Goal: Information Seeking & Learning: Learn about a topic

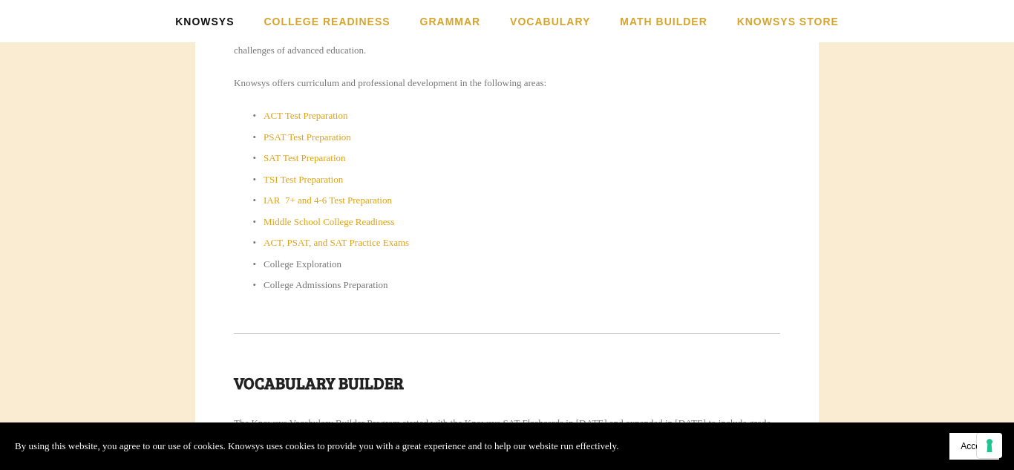
scroll to position [775, 0]
click at [351, 135] on link "PSAT Test Preparation" at bounding box center [308, 133] width 88 height 11
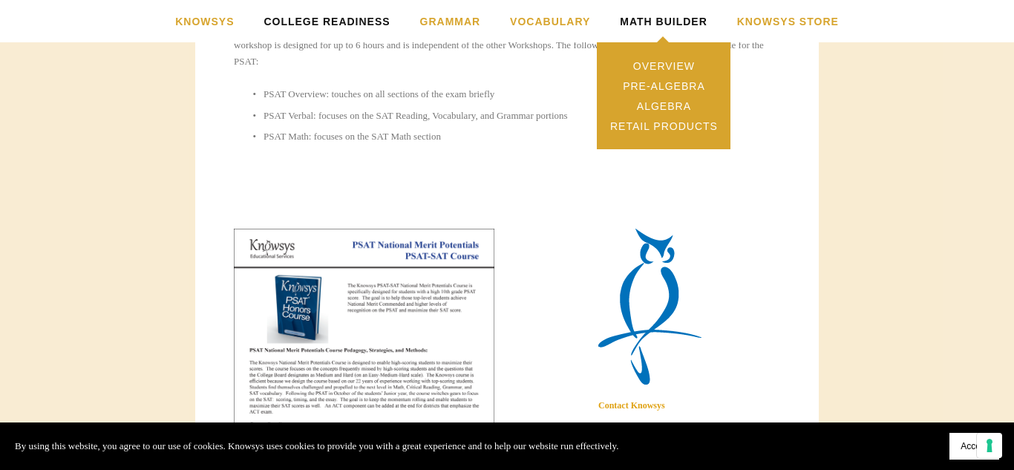
scroll to position [1273, 0]
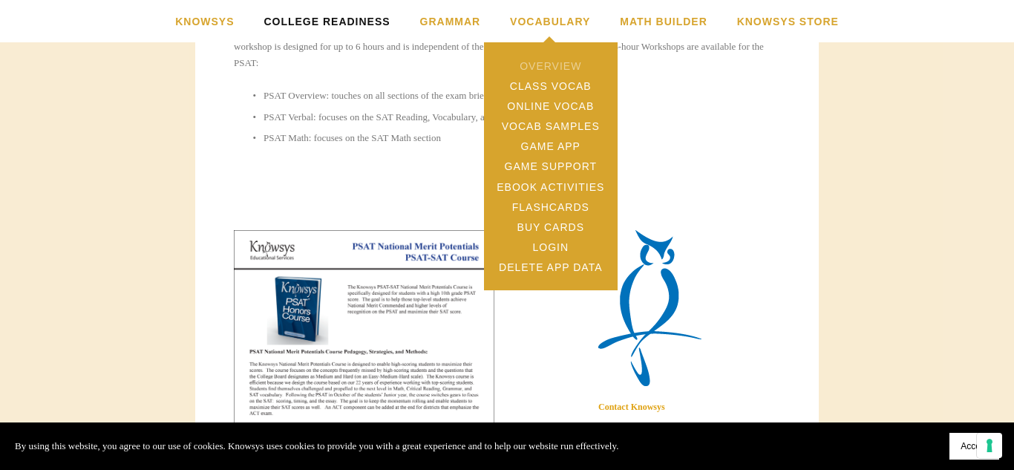
click at [563, 65] on link "Overview" at bounding box center [551, 66] width 134 height 20
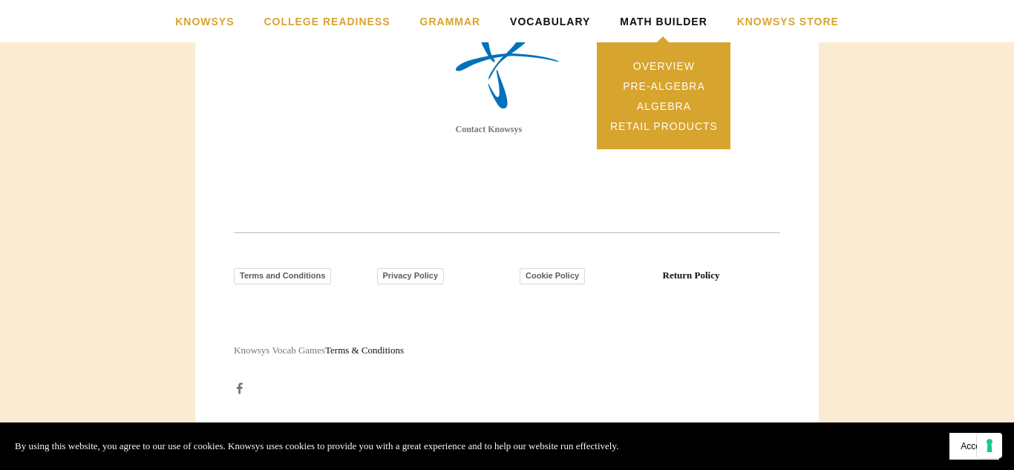
scroll to position [2372, 0]
